Goal: Ask a question

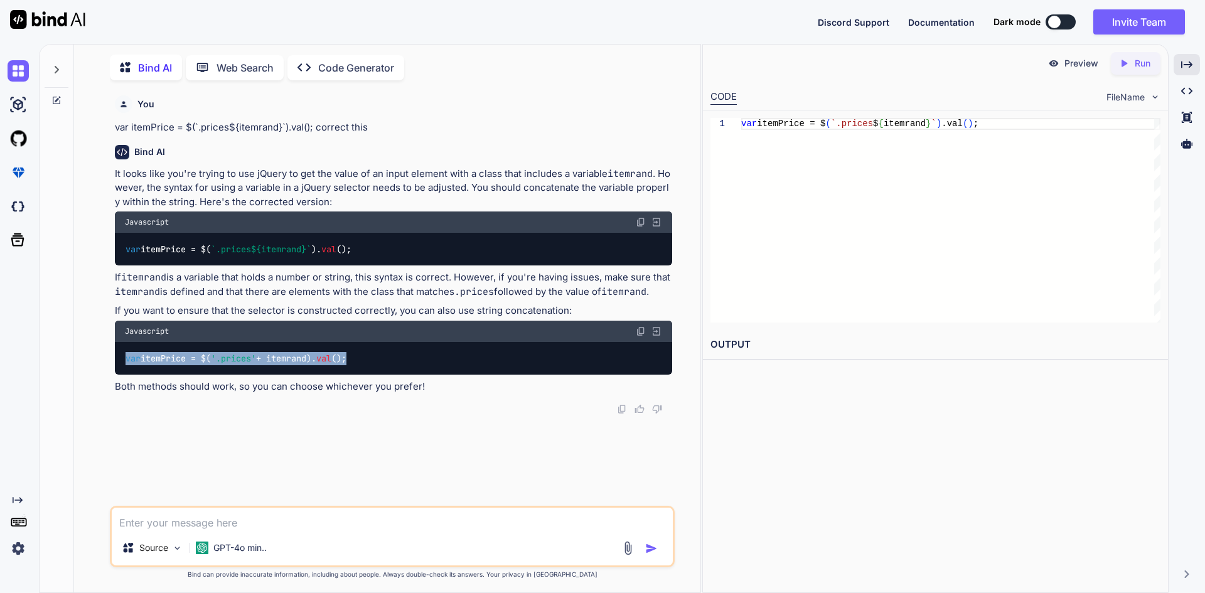
scroll to position [5, 0]
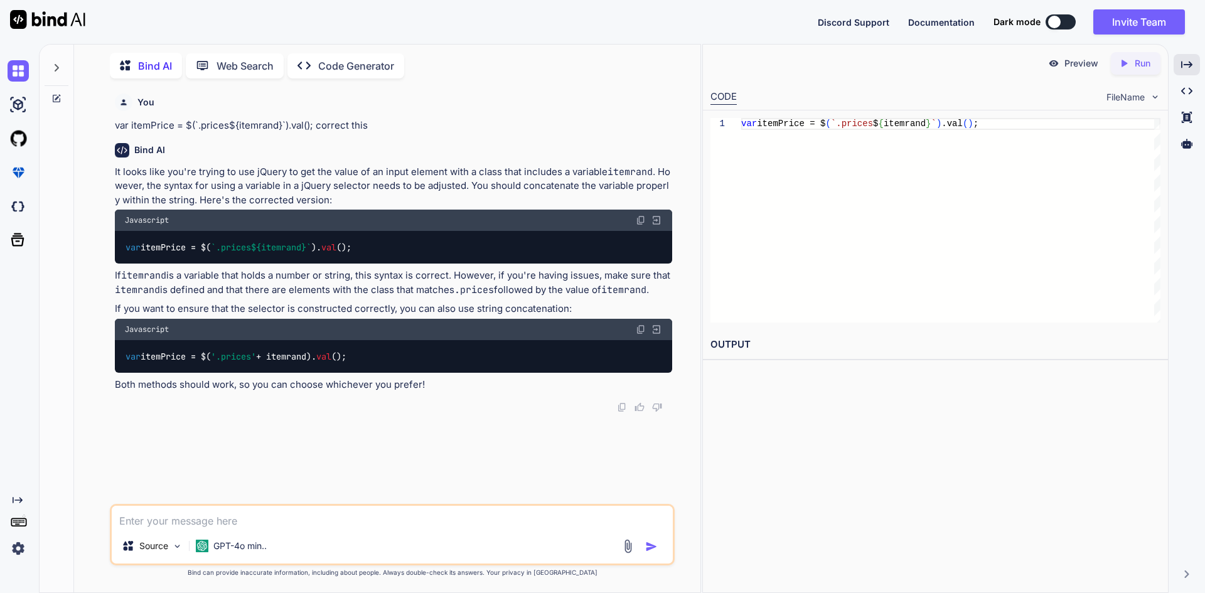
click at [51, 98] on icon at bounding box center [56, 99] width 10 height 10
type textarea "x"
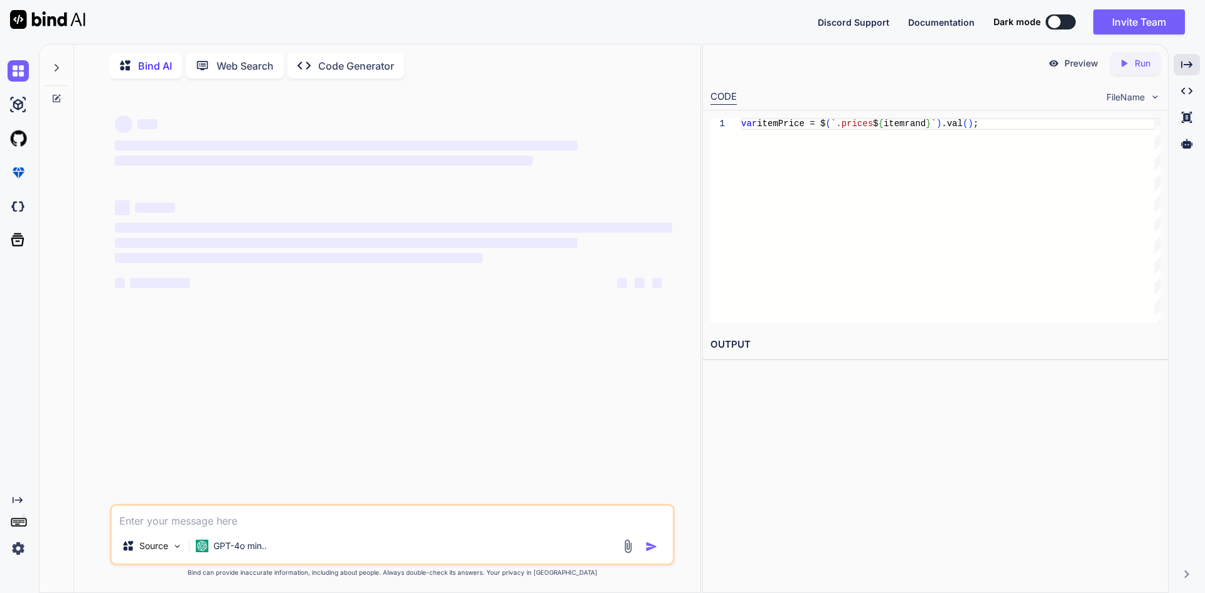
click at [235, 523] on textarea at bounding box center [392, 517] width 561 height 23
paste textarea "$(`#menucheckbox_${rand}`).change(function () { if ($(this).is(':checked')) { v…"
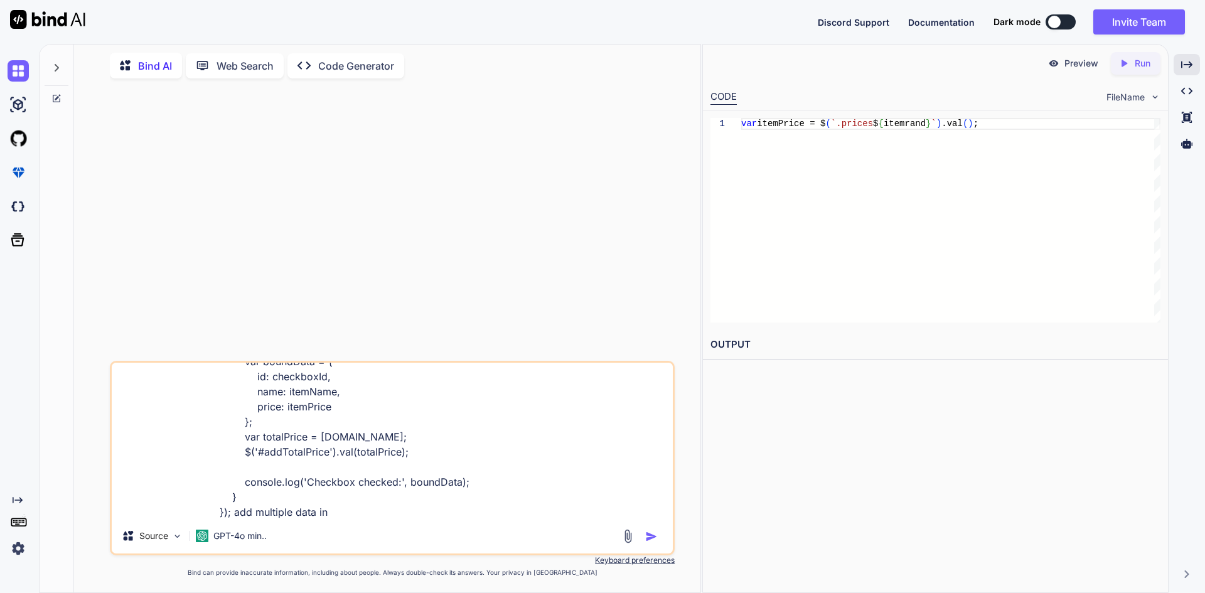
paste textarea "$('#addTotalPrice').val(totalPrice);"
type textarea "$(`#menucheckbox_${rand}`).change(function () { if ($(this).is(':checked')) { v…"
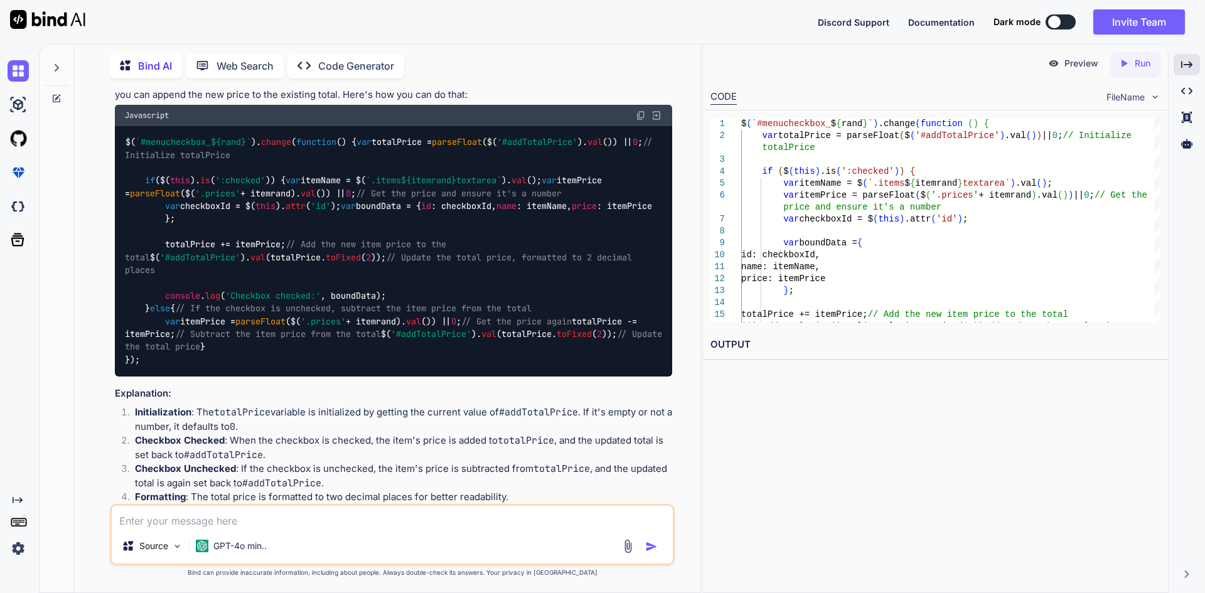
scroll to position [126, 0]
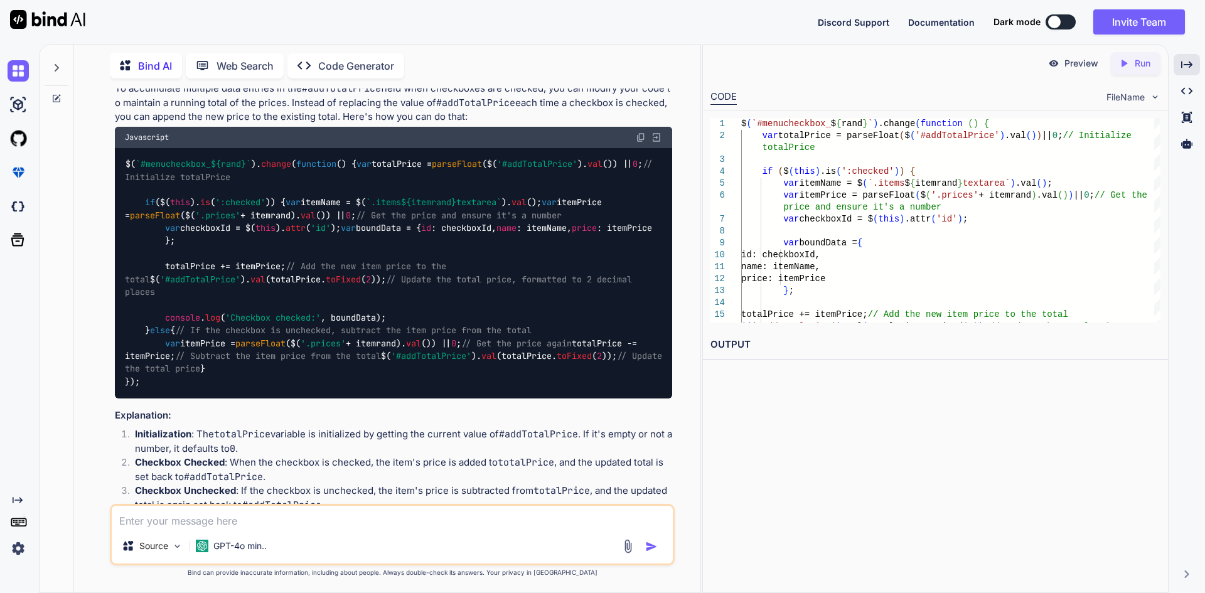
click at [644, 137] on img at bounding box center [641, 137] width 10 height 10
click at [247, 515] on textarea at bounding box center [392, 517] width 561 height 23
paste textarea "<td class="InventoryTdPostion price${uCatName} prices${itemrand}"> <div class="…"
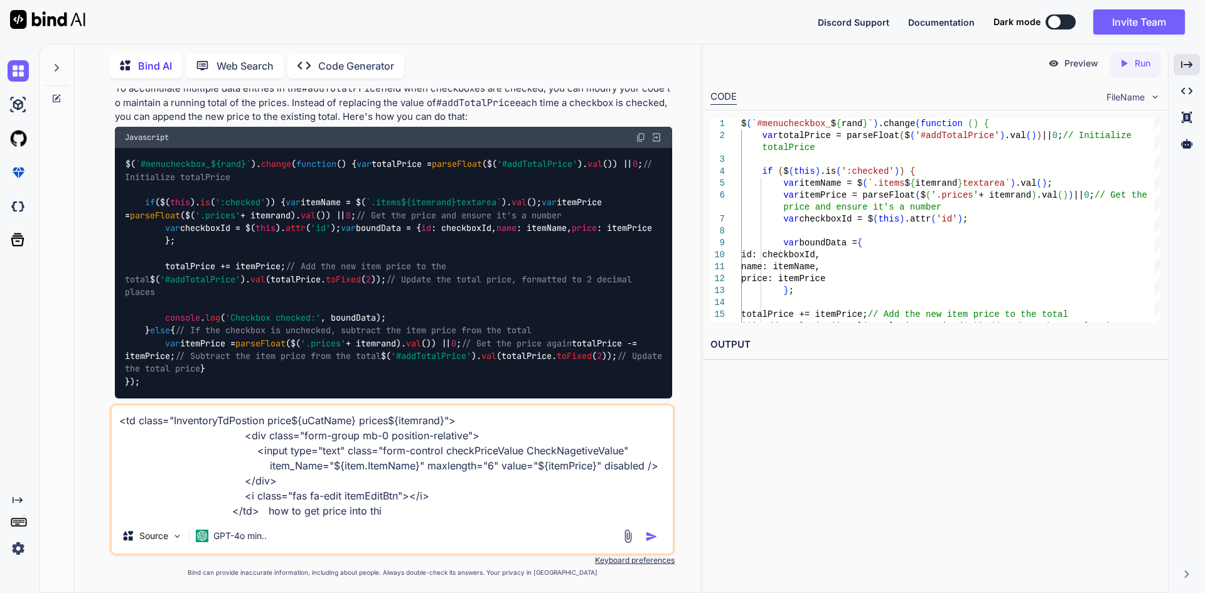
type textarea "<td class="InventoryTdPostion price${uCatName} prices${itemrand}"> <div class="…"
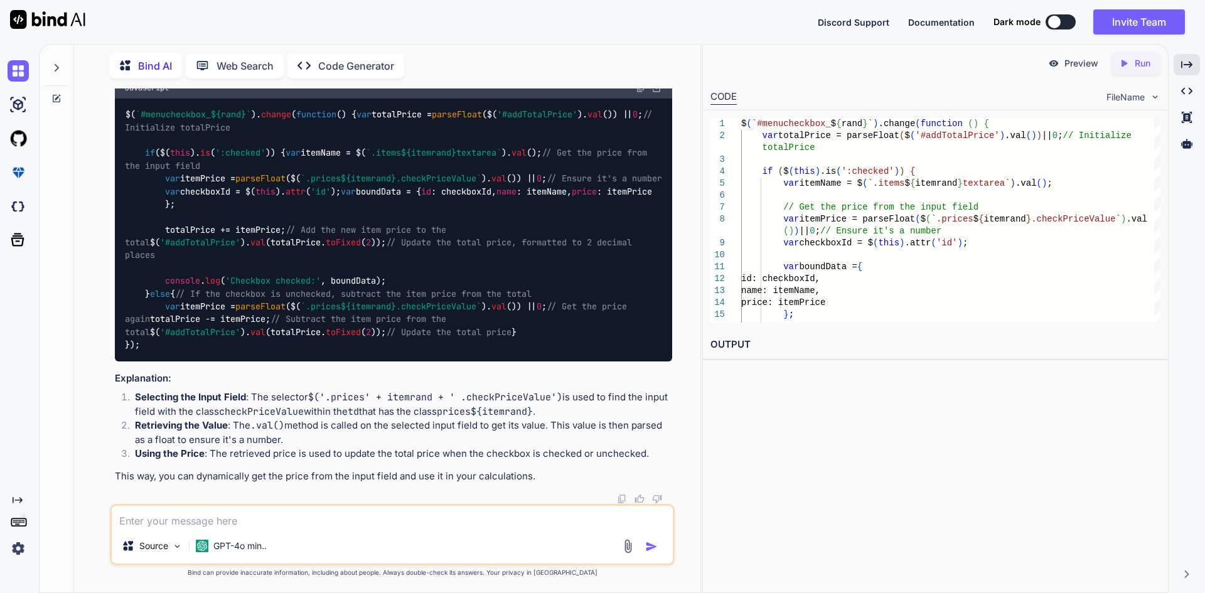
scroll to position [969, 0]
drag, startPoint x: 165, startPoint y: 368, endPoint x: 257, endPoint y: 371, distance: 91.7
click at [257, 351] on code "$( `#menucheckbox_ ${rand} ` ). change ( function ( ) { var totalPrice = parseF…" at bounding box center [393, 229] width 537 height 243
click at [474, 184] on span "`.prices ${itemrand} .checkPriceValue`" at bounding box center [391, 178] width 181 height 11
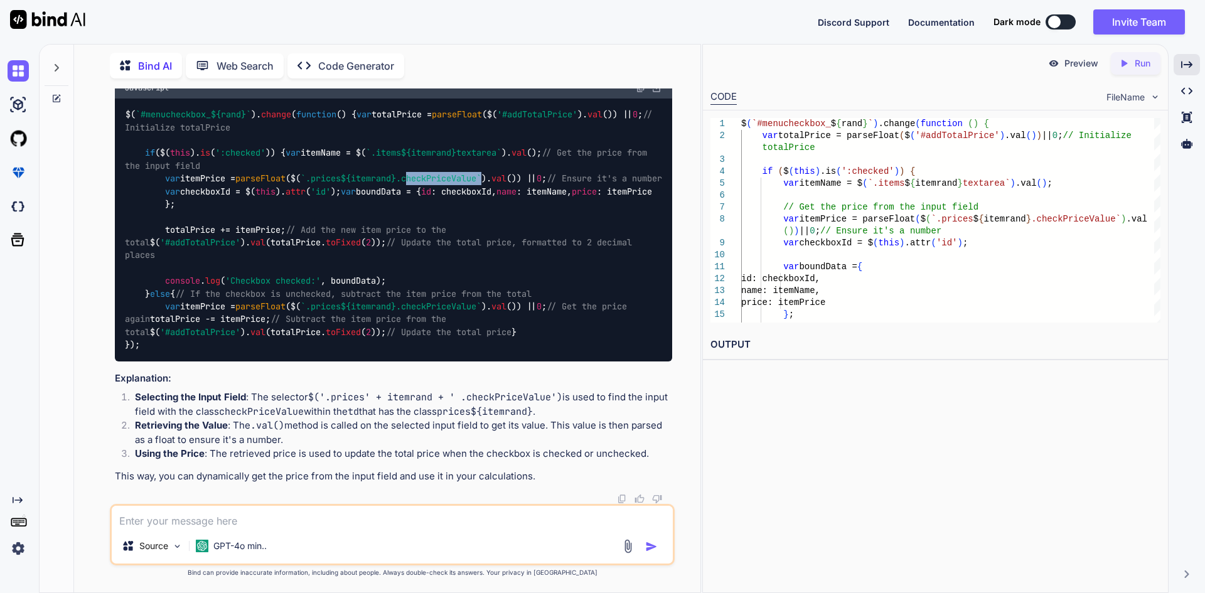
click at [474, 184] on span "`.prices ${itemrand} .checkPriceValue`" at bounding box center [391, 178] width 181 height 11
click at [425, 257] on div "$( `#menucheckbox_ ${rand} ` ). change ( function ( ) { var totalPrice = parseF…" at bounding box center [393, 230] width 557 height 263
drag, startPoint x: 164, startPoint y: 216, endPoint x: 577, endPoint y: 216, distance: 412.3
click at [577, 216] on code "$( `#menucheckbox_ ${rand} ` ). change ( function ( ) { var totalPrice = parseF…" at bounding box center [393, 229] width 537 height 243
click at [638, 93] on img at bounding box center [641, 88] width 10 height 10
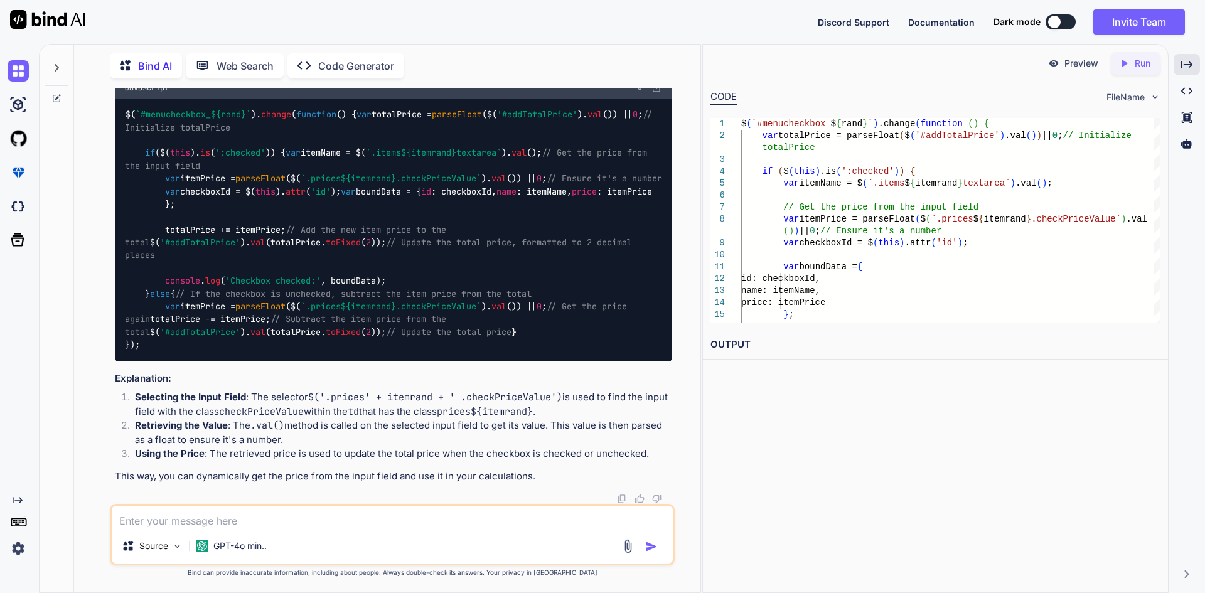
click at [342, 258] on div "$( `#menucheckbox_ ${rand} ` ). change ( function ( ) { var totalPrice = parseF…" at bounding box center [393, 230] width 557 height 263
click at [638, 93] on img at bounding box center [641, 88] width 10 height 10
